Goal: Entertainment & Leisure: Browse casually

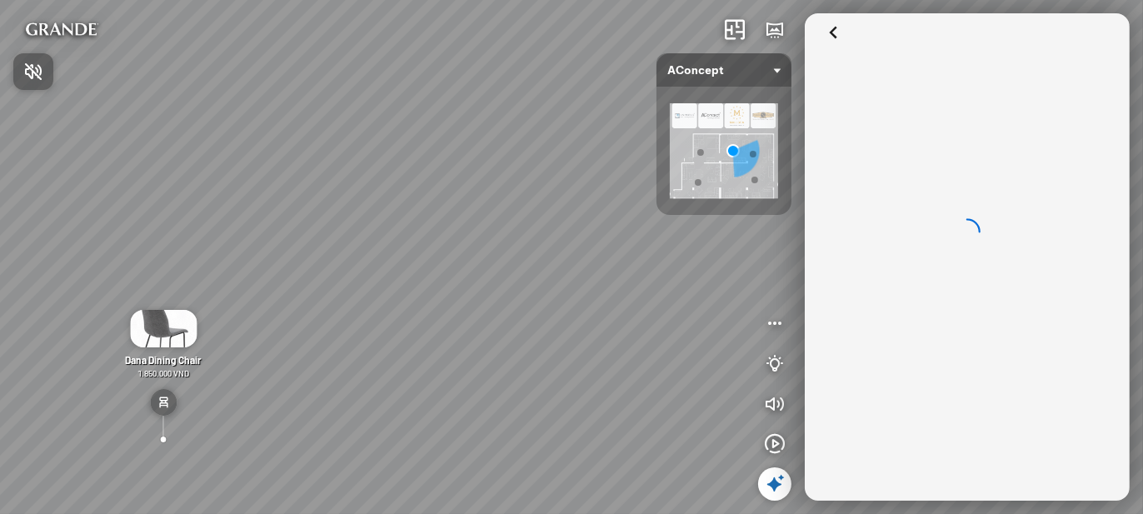
drag, startPoint x: 557, startPoint y: 247, endPoint x: 703, endPoint y: 246, distance: 145.7
click at [703, 246] on div at bounding box center [571, 257] width 1143 height 514
